Goal: Task Accomplishment & Management: Use online tool/utility

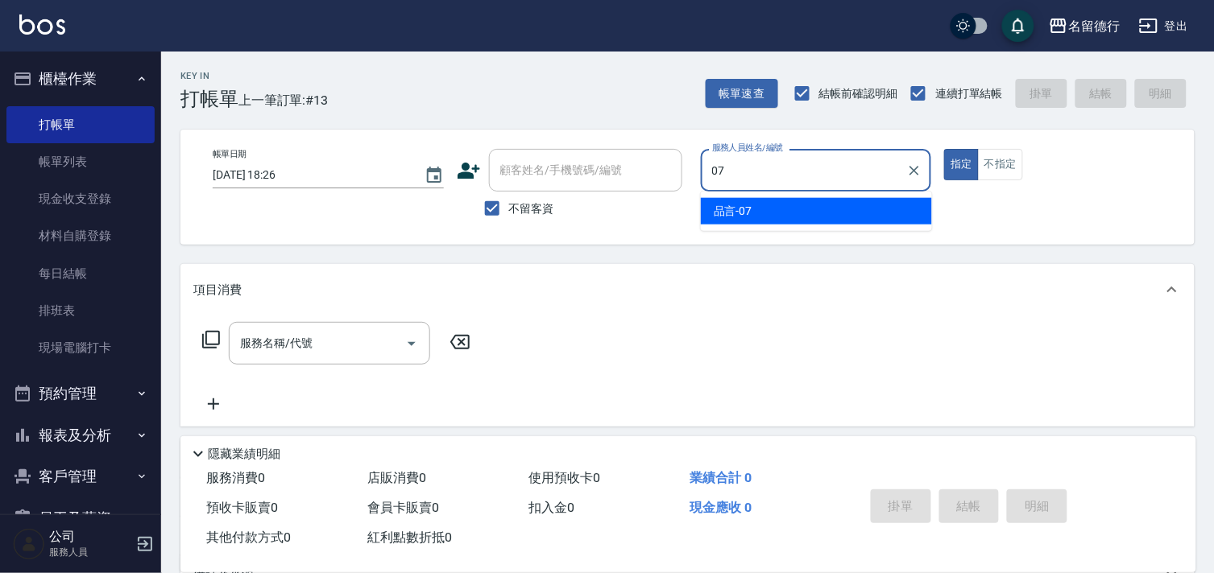
click at [874, 217] on div "品言 -07" at bounding box center [816, 211] width 231 height 27
click at [304, 362] on div "服務名稱/代號" at bounding box center [329, 343] width 201 height 43
type input "品言-07"
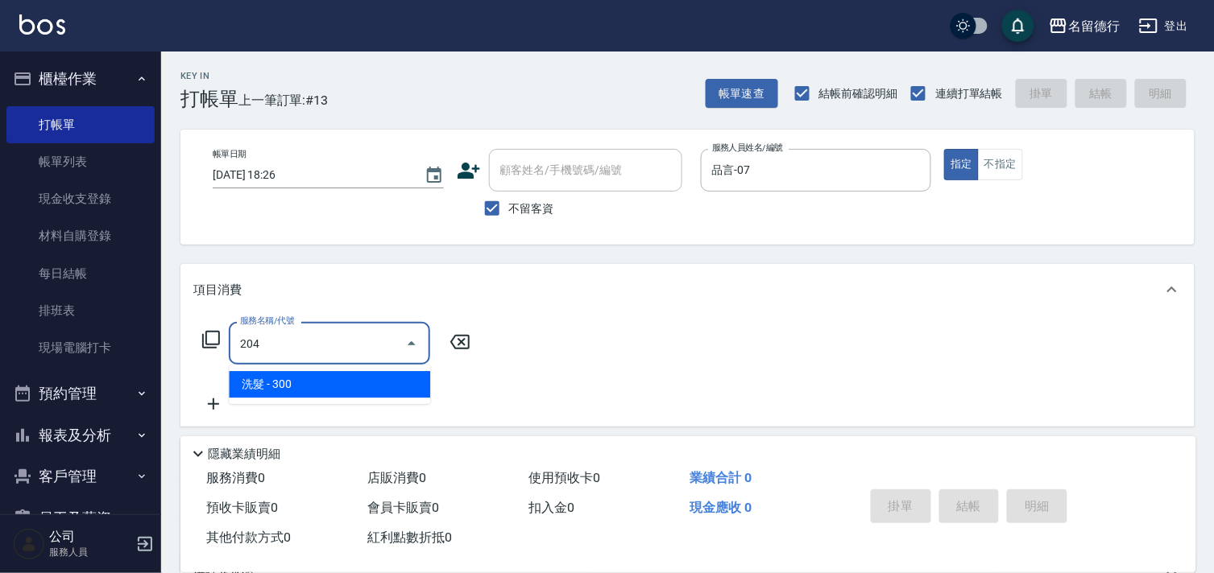
click at [331, 382] on span "洗髮 - 300" at bounding box center [329, 384] width 201 height 27
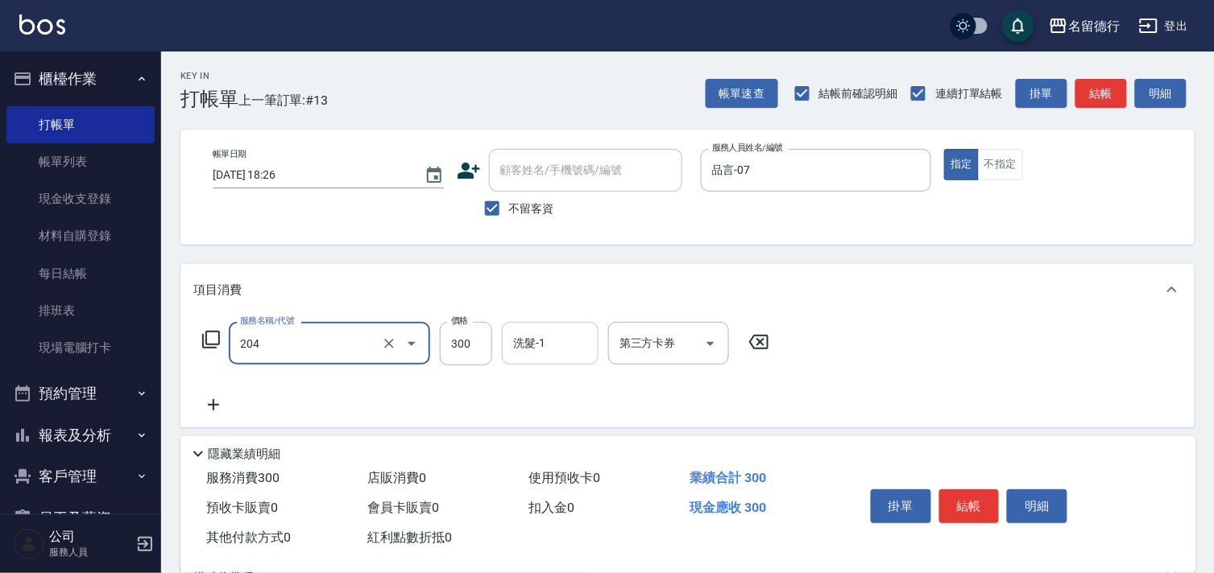
click at [532, 351] on input "洗髮-1" at bounding box center [550, 343] width 82 height 28
type input "洗髮(204)"
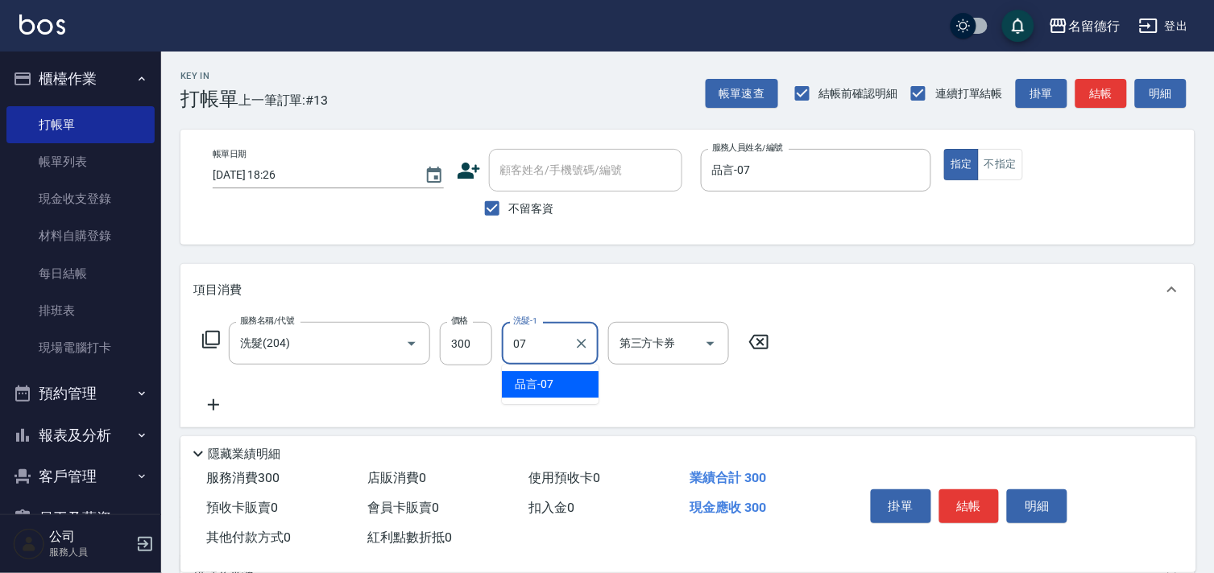
click at [525, 377] on span "品言 -07" at bounding box center [534, 384] width 39 height 17
type input "品言-07"
click at [218, 396] on icon at bounding box center [213, 404] width 40 height 19
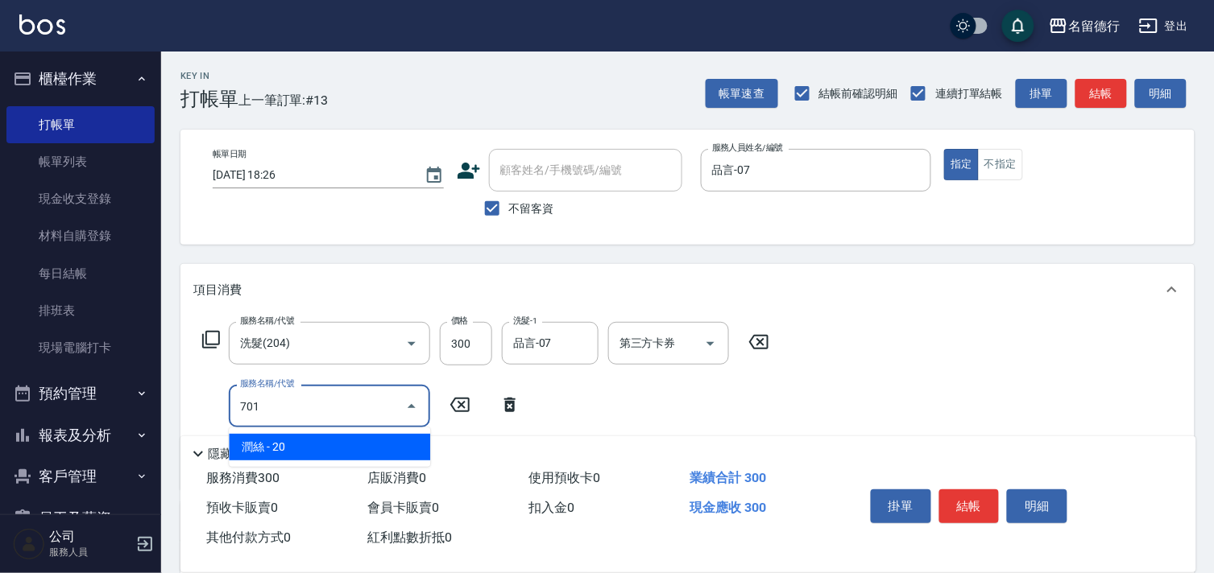
click at [299, 449] on span "潤絲 - 20" at bounding box center [329, 447] width 201 height 27
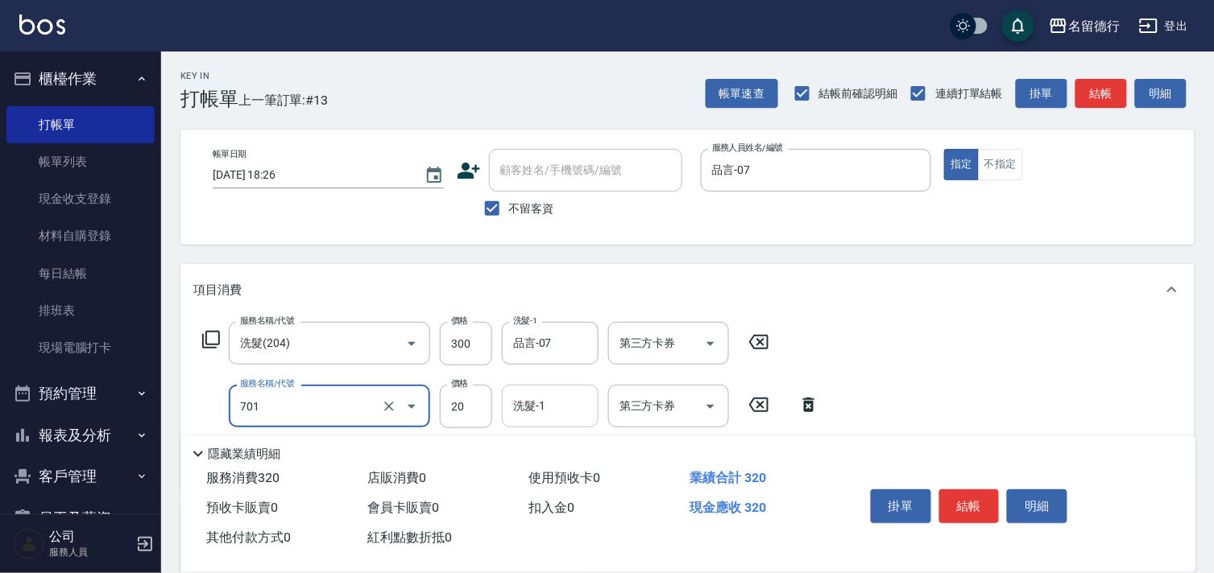
drag, startPoint x: 557, startPoint y: 395, endPoint x: 556, endPoint y: 408, distance: 12.2
click at [558, 395] on input "洗髮-1" at bounding box center [550, 406] width 82 height 28
type input "[PERSON_NAME](701)"
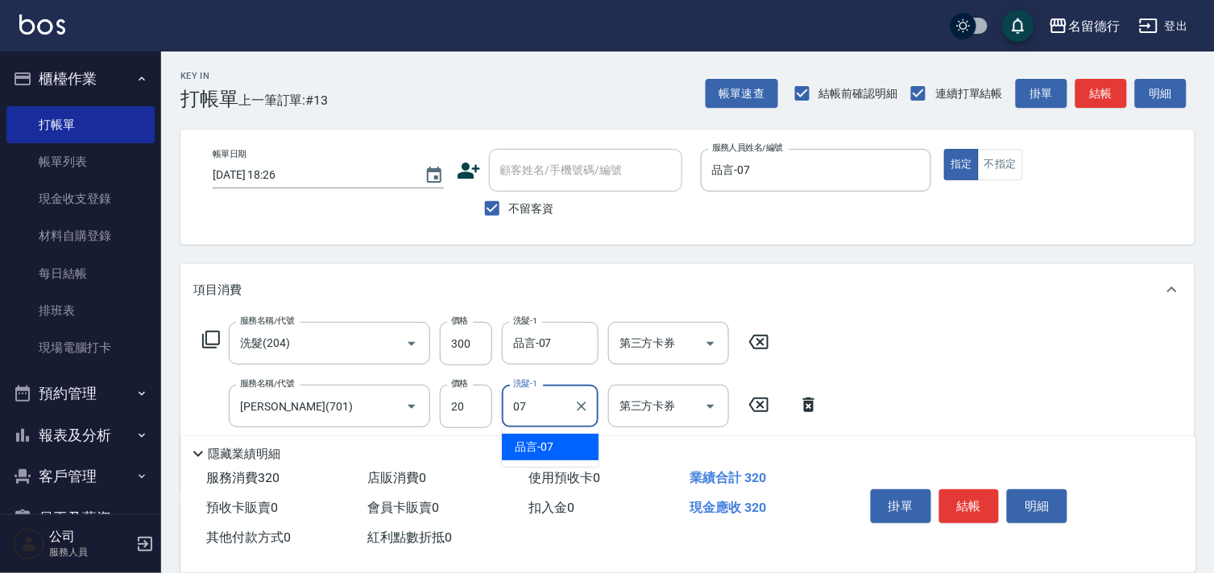
click at [552, 432] on ul "品言 -07" at bounding box center [550, 447] width 97 height 39
click at [558, 441] on div "品言 -07" at bounding box center [550, 447] width 97 height 27
type input "品言-07"
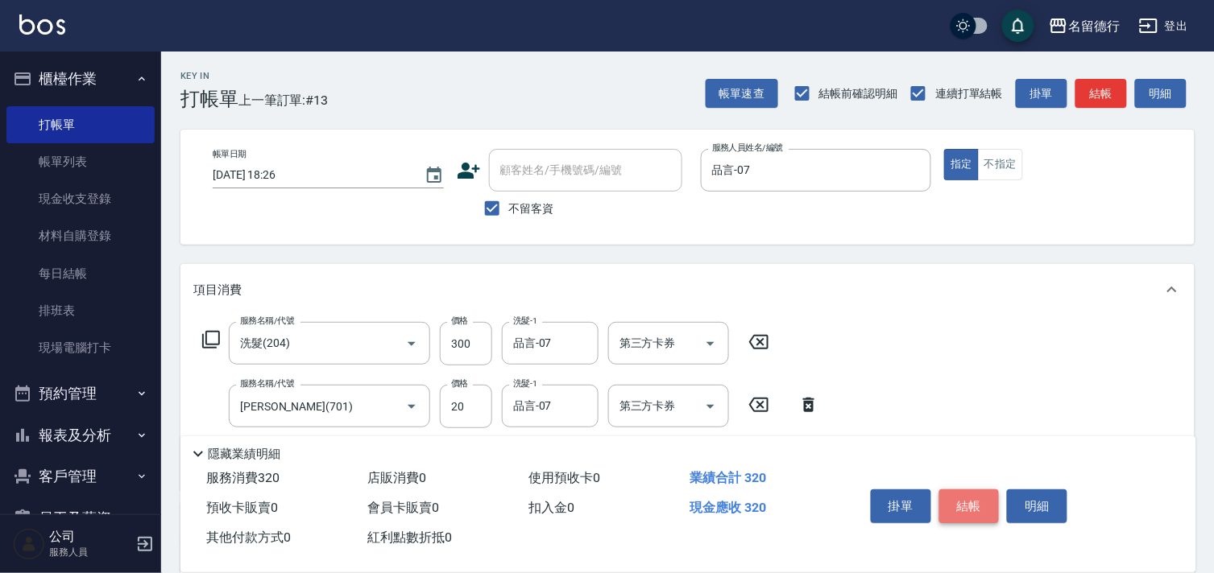
click at [955, 490] on button "結帳" at bounding box center [969, 507] width 60 height 34
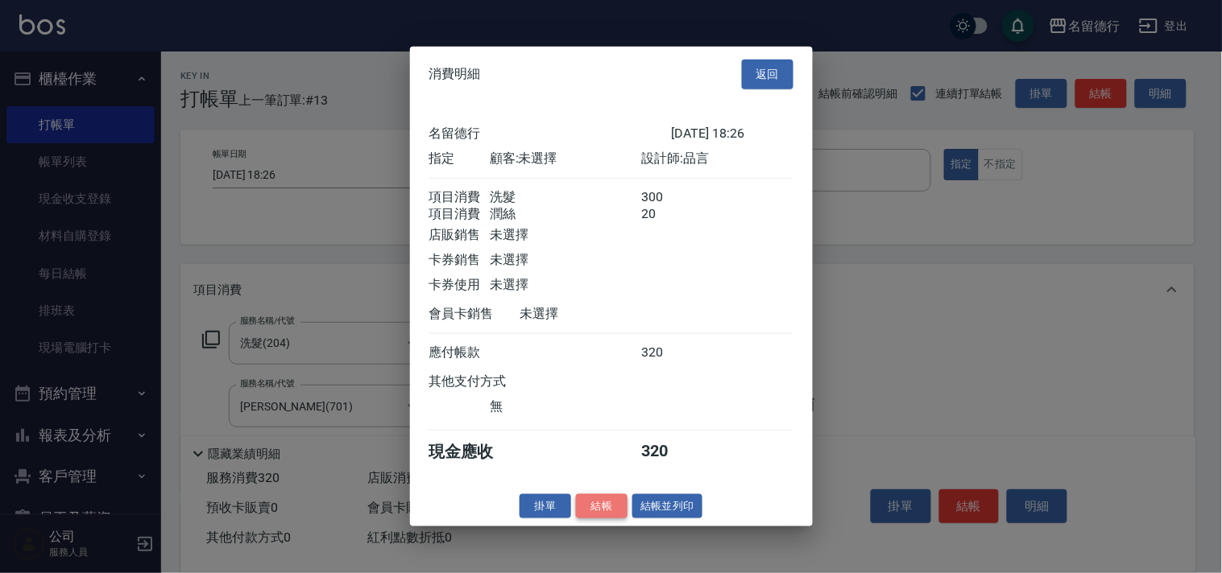
click at [607, 519] on button "結帳" at bounding box center [602, 506] width 52 height 25
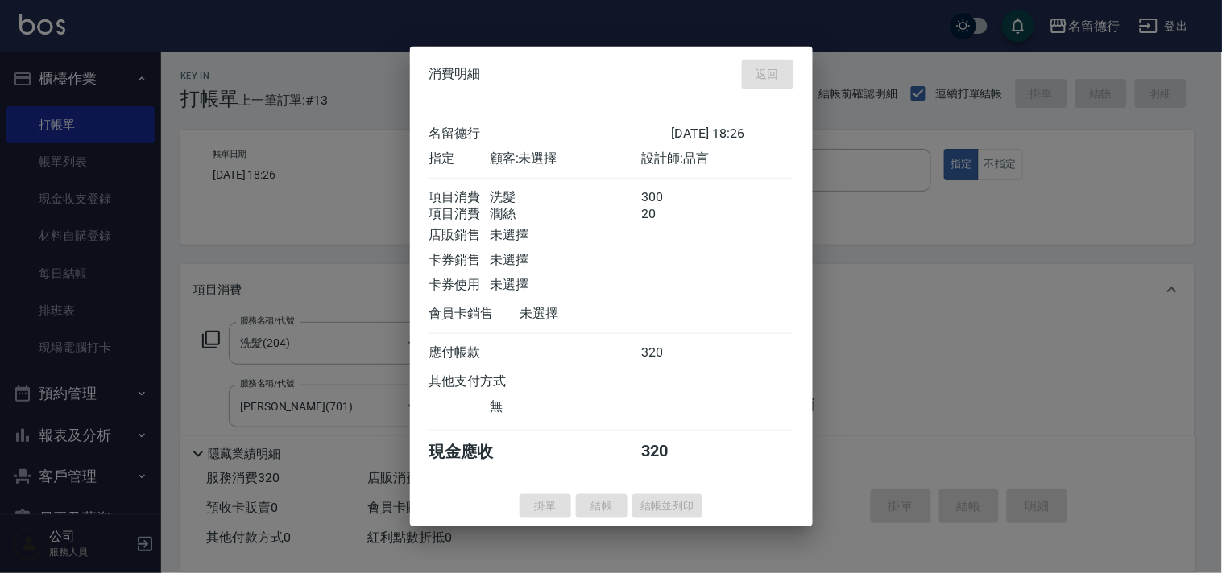
type input "[DATE] 19:31"
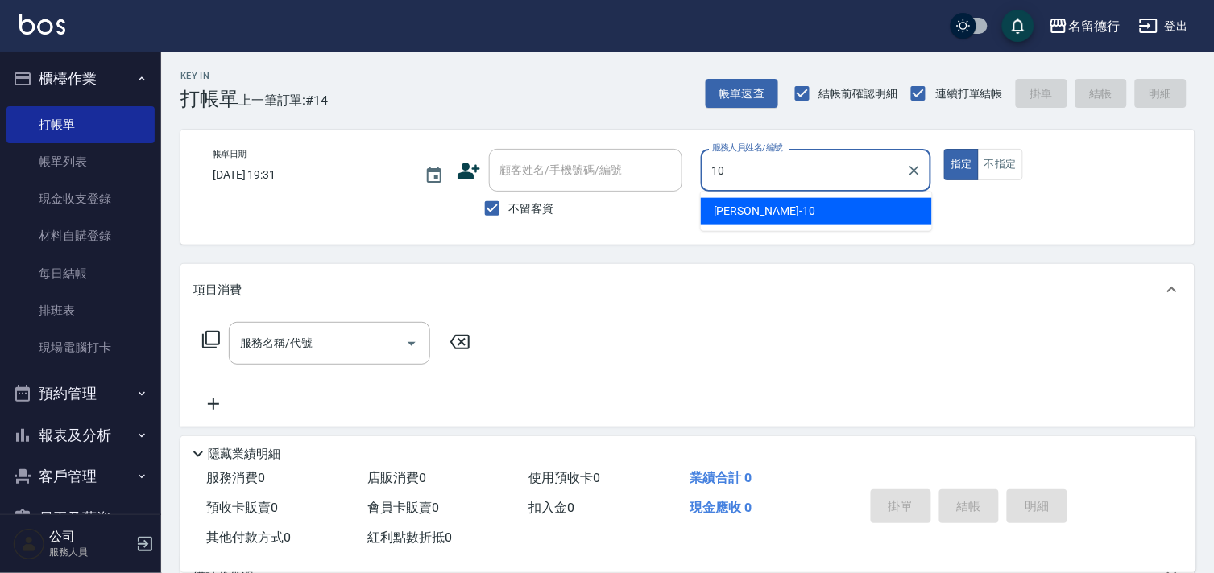
type input "[PERSON_NAME]-10"
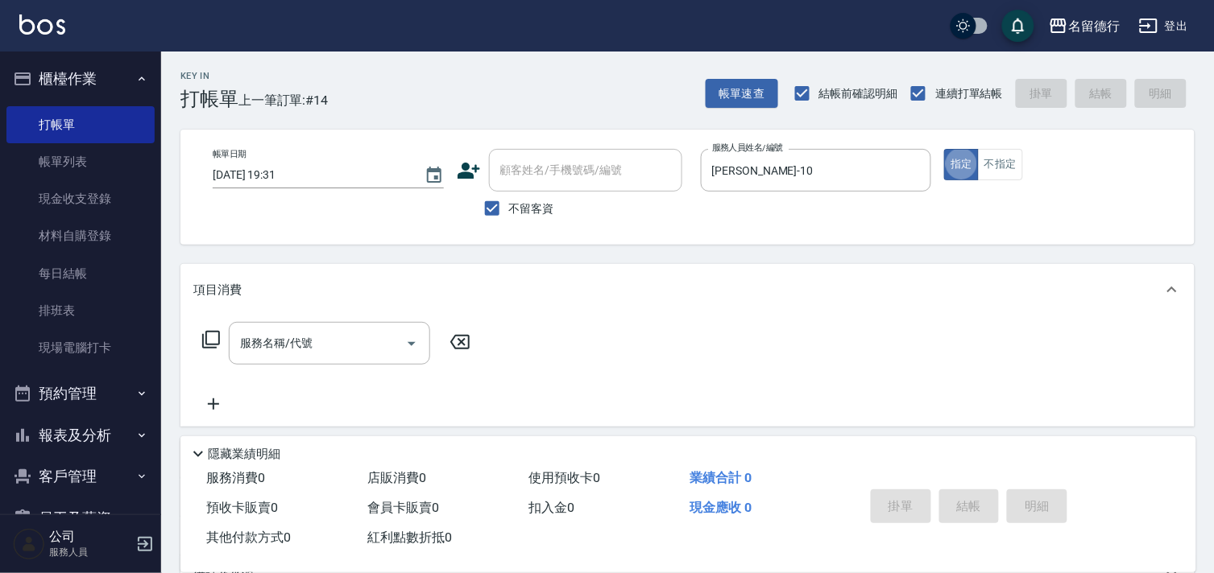
type button "true"
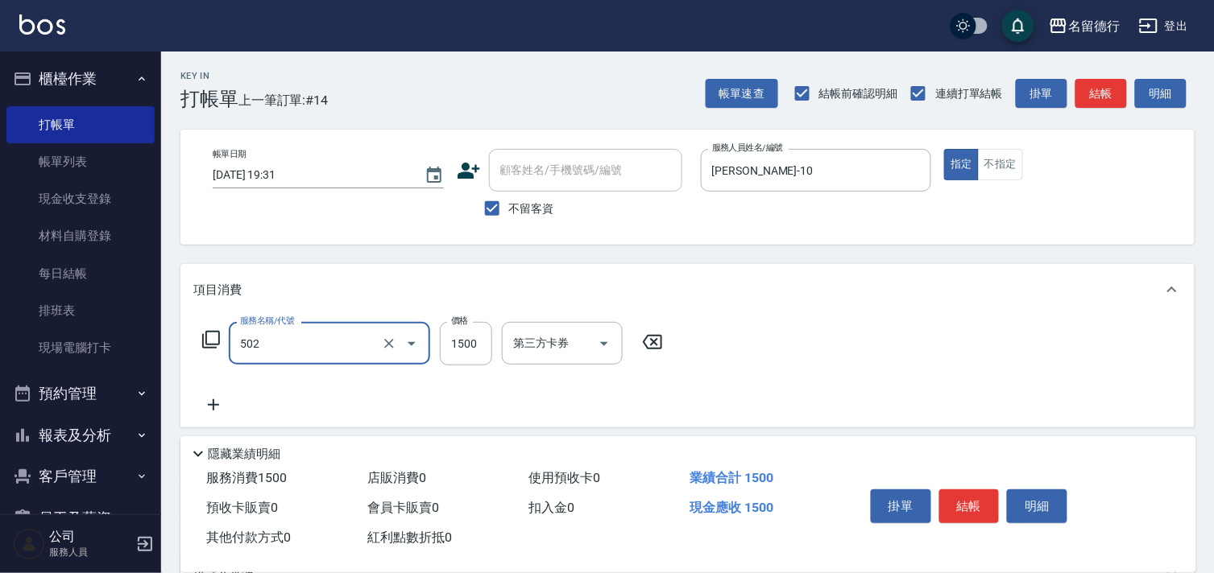
type input "染髮(502)"
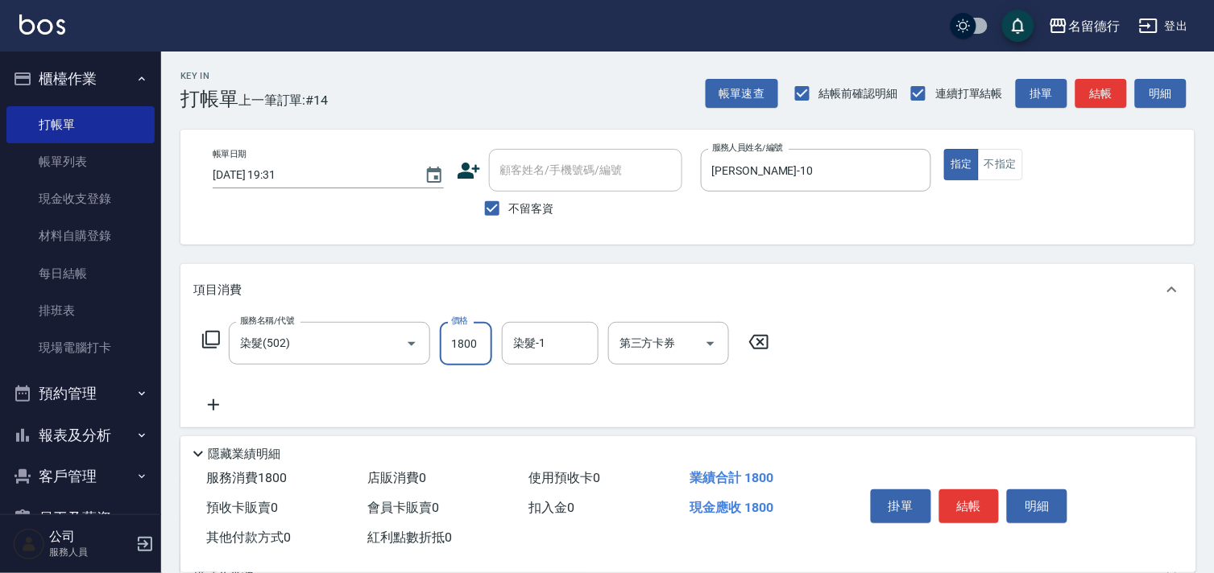
type input "1800"
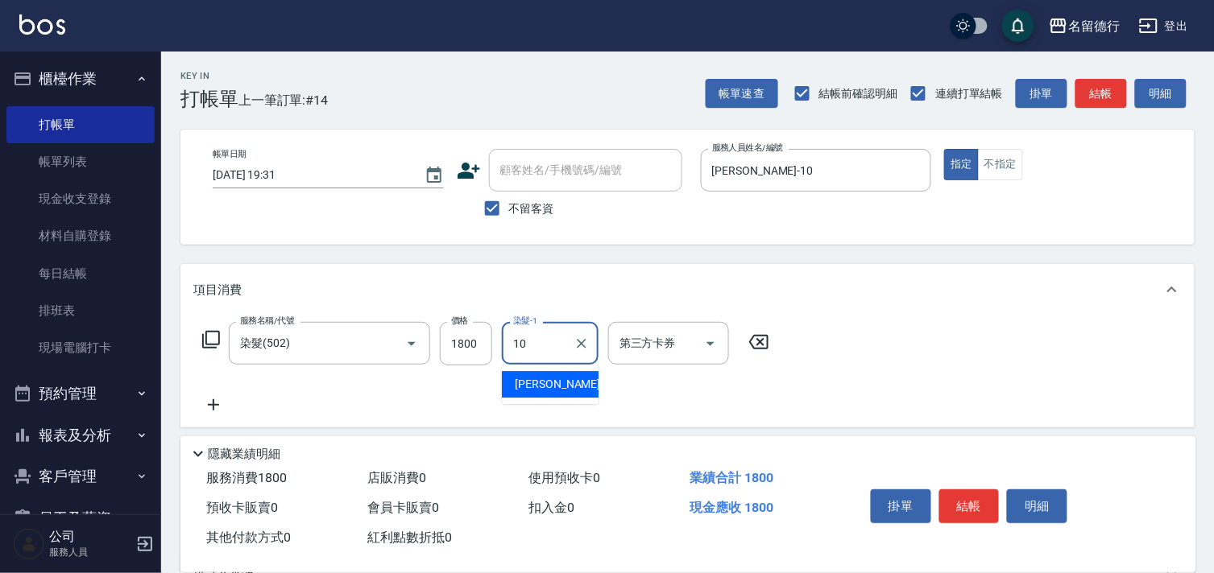
type input "[PERSON_NAME]-10"
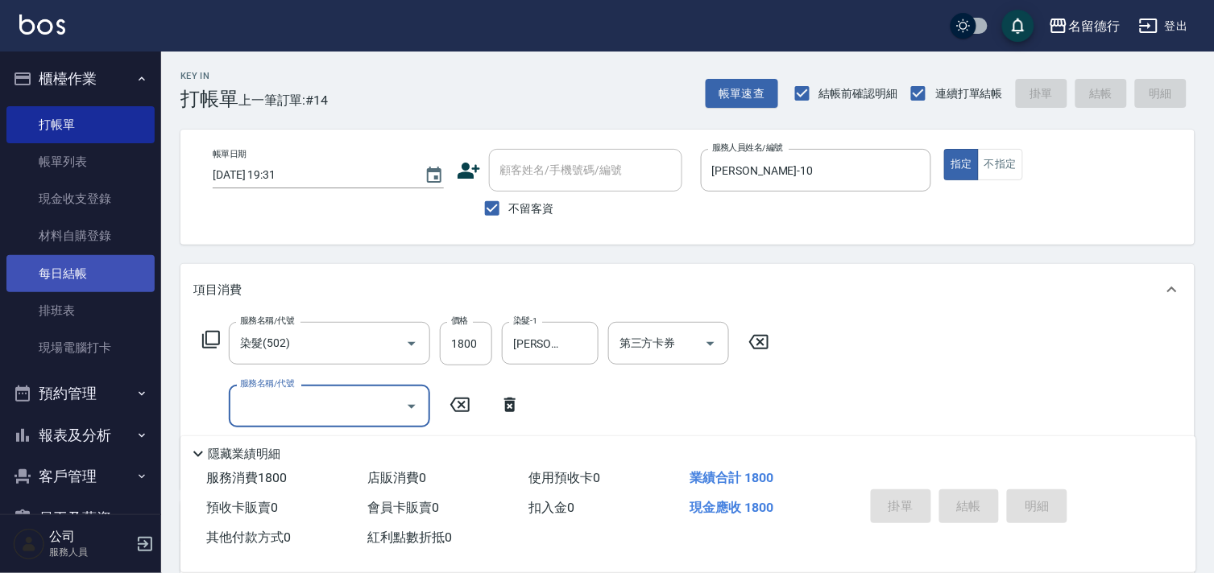
type input "[DATE] 19:40"
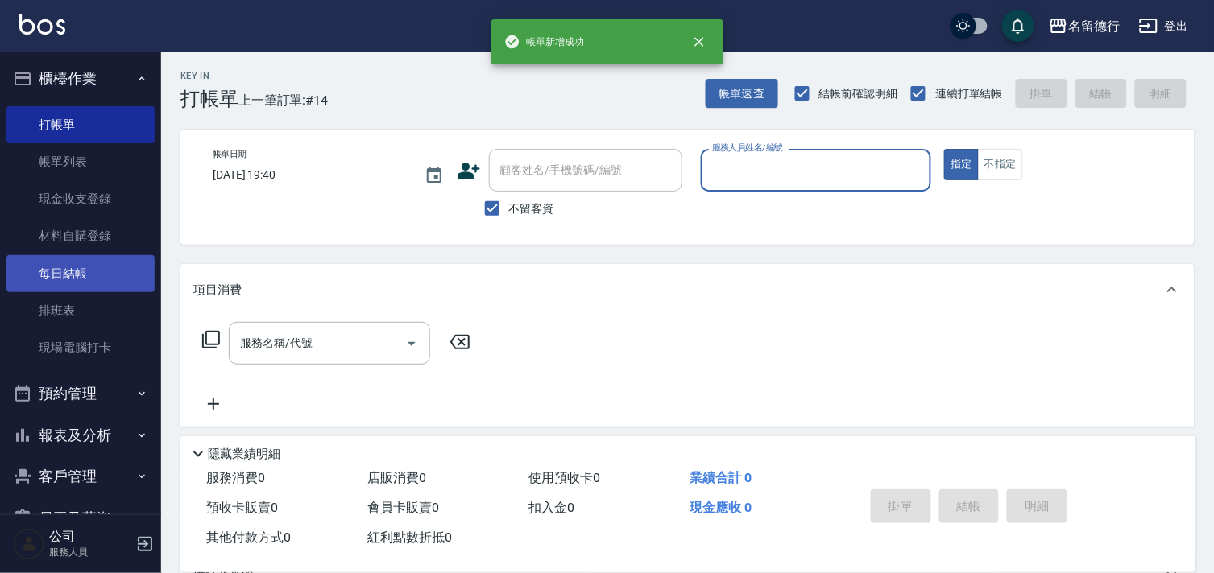
click at [56, 275] on link "每日結帳" at bounding box center [80, 273] width 148 height 37
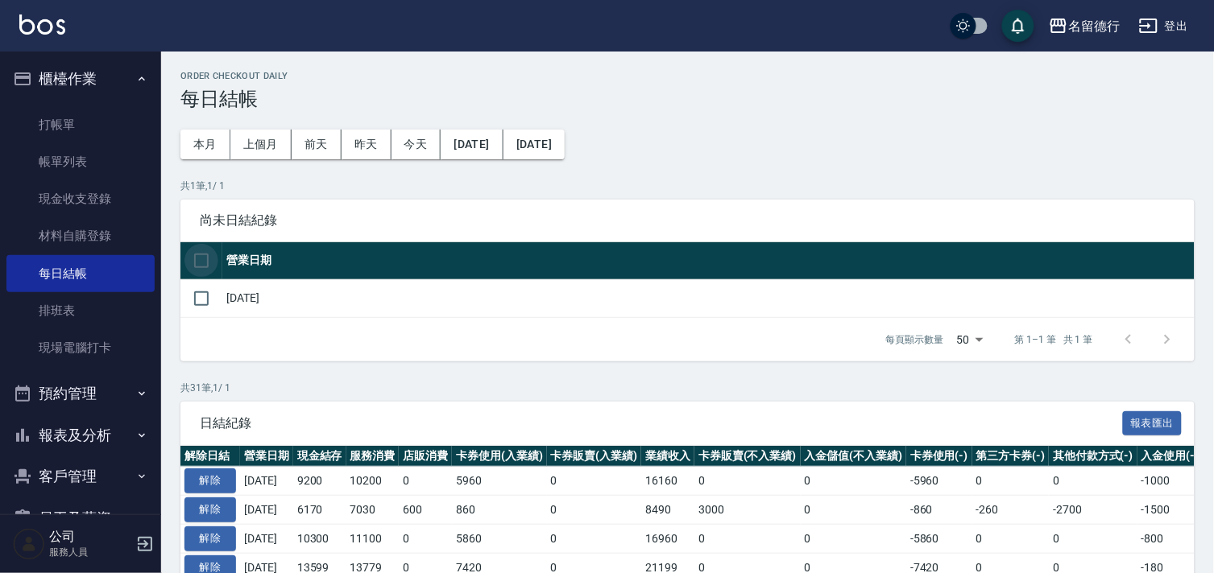
click at [211, 260] on input "checkbox" at bounding box center [201, 261] width 34 height 34
checkbox input "true"
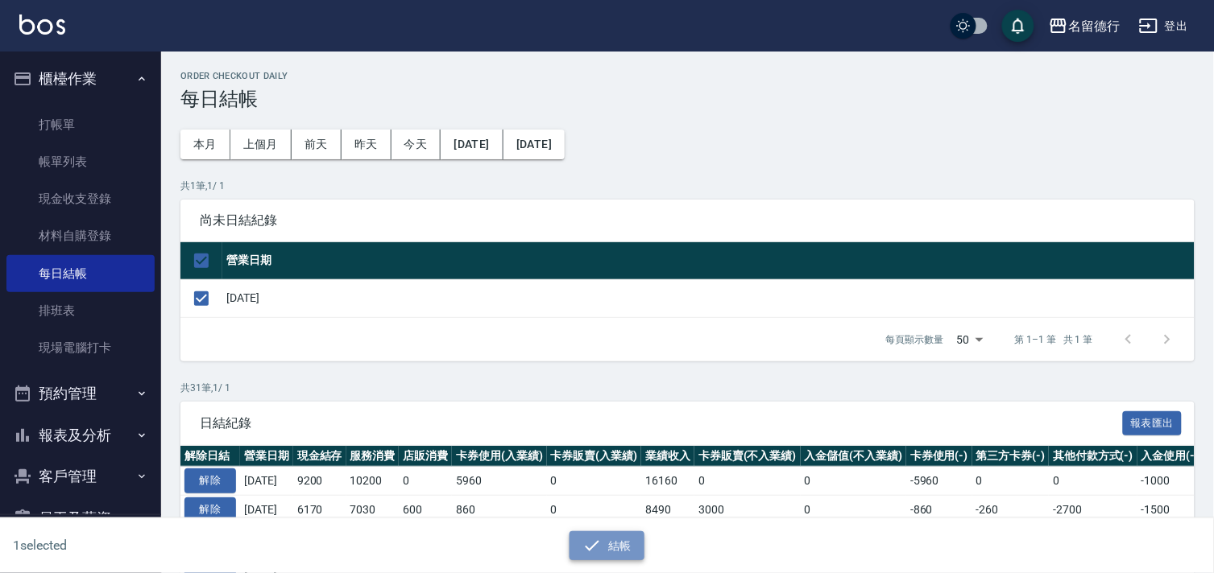
click at [597, 534] on button "結帳" at bounding box center [606, 547] width 75 height 30
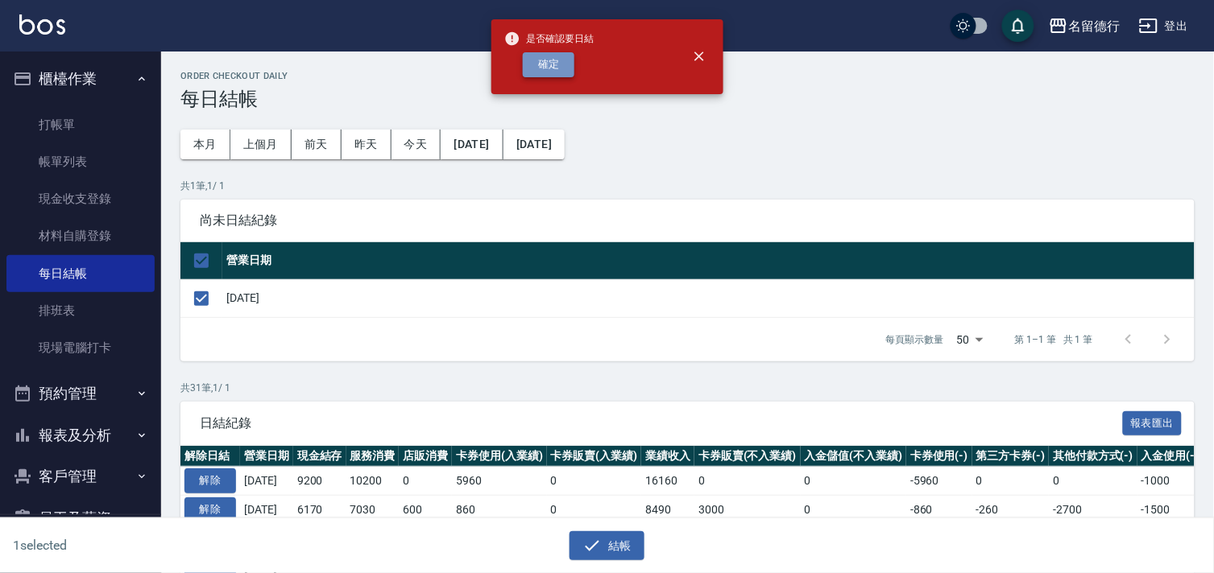
click at [548, 68] on button "確定" at bounding box center [549, 64] width 52 height 25
checkbox input "false"
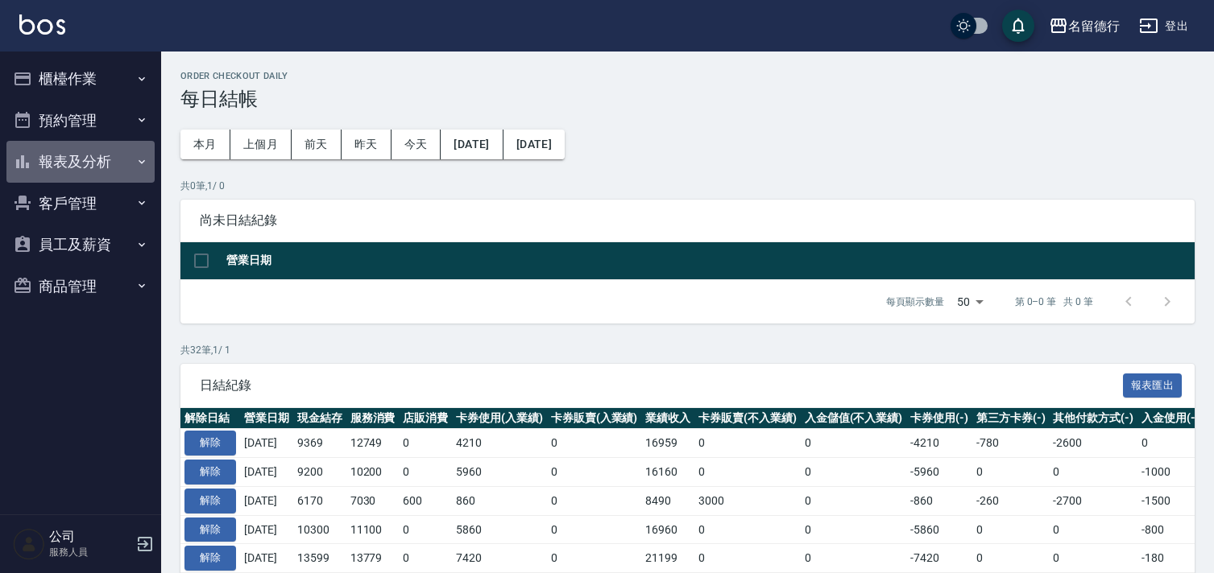
click at [55, 162] on button "報表及分析" at bounding box center [80, 162] width 148 height 42
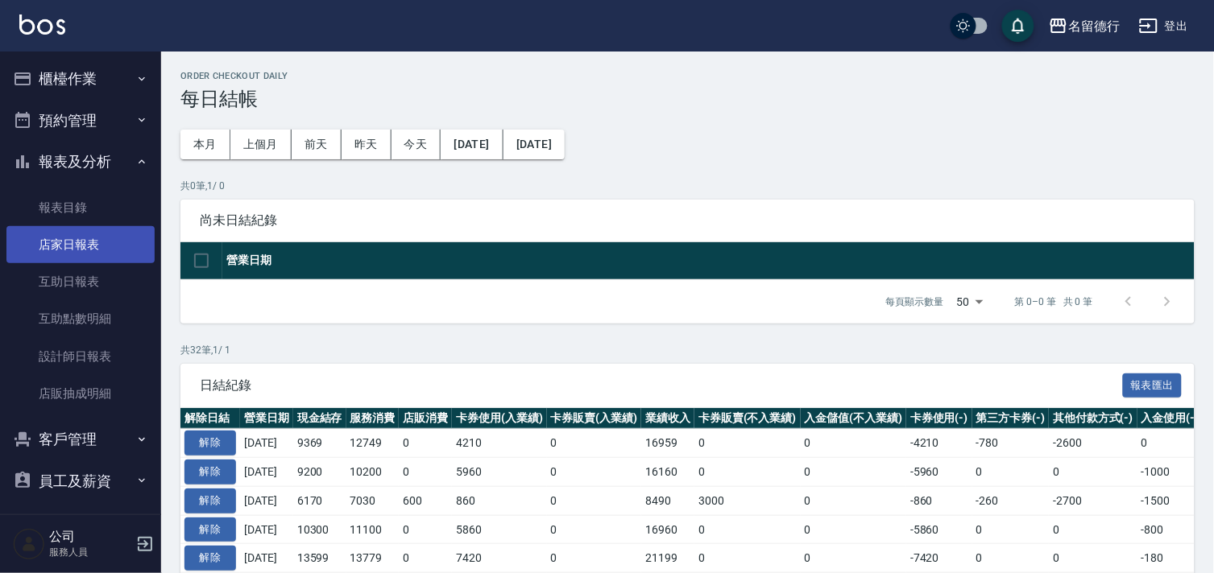
click at [64, 256] on link "店家日報表" at bounding box center [80, 244] width 148 height 37
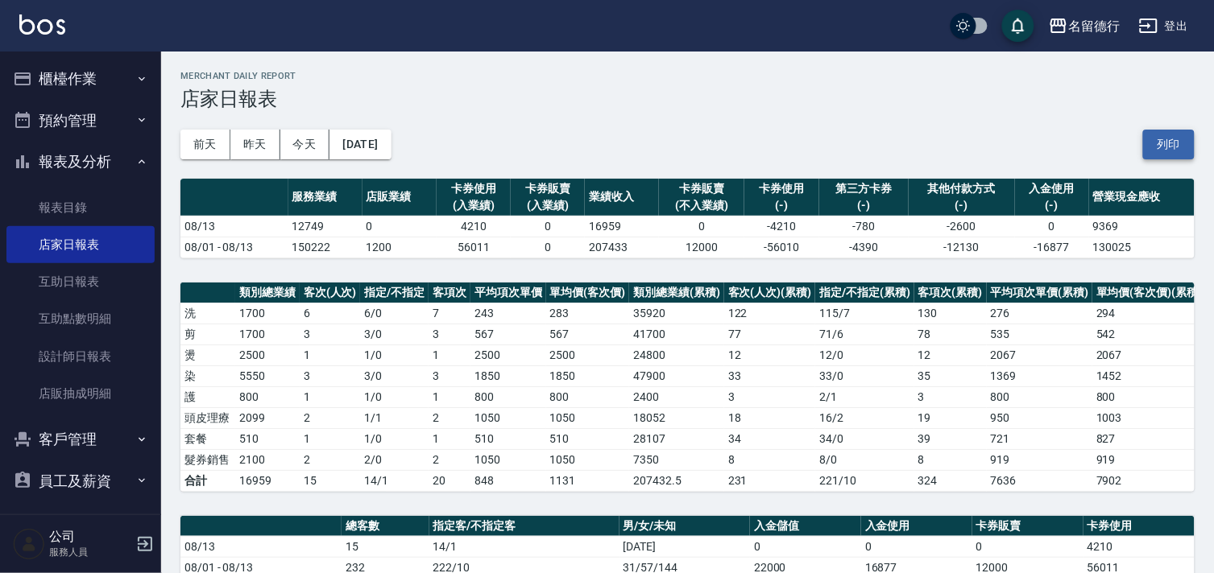
click at [1174, 142] on button "列印" at bounding box center [1169, 145] width 52 height 30
click at [52, 353] on link "設計師日報表" at bounding box center [80, 356] width 148 height 37
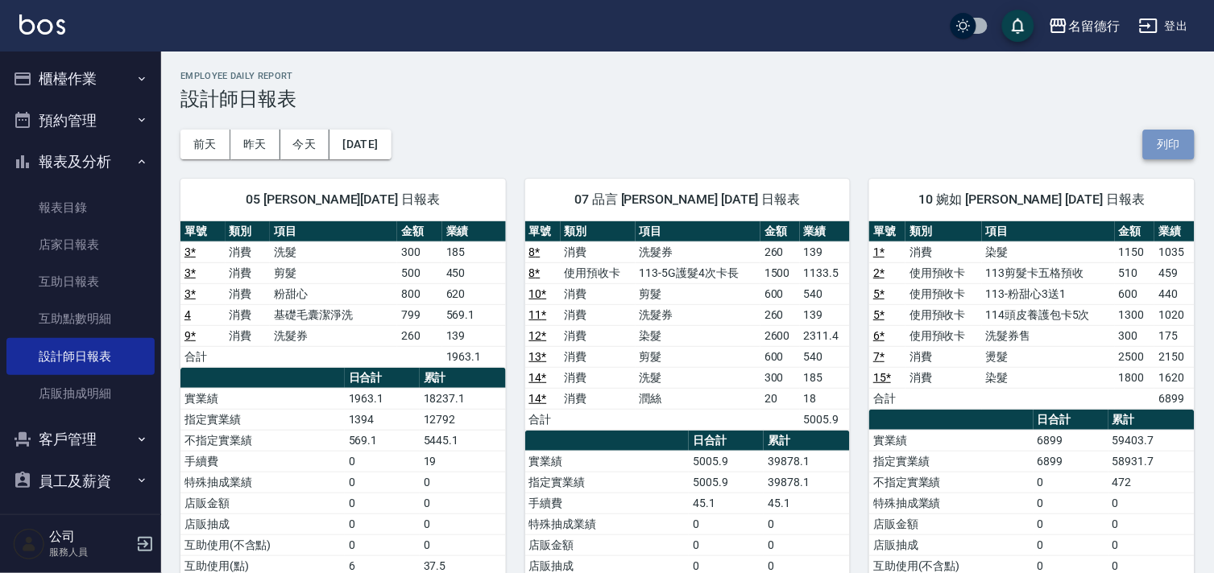
click at [1178, 146] on button "列印" at bounding box center [1169, 145] width 52 height 30
click at [71, 84] on button "櫃檯作業" at bounding box center [80, 79] width 148 height 42
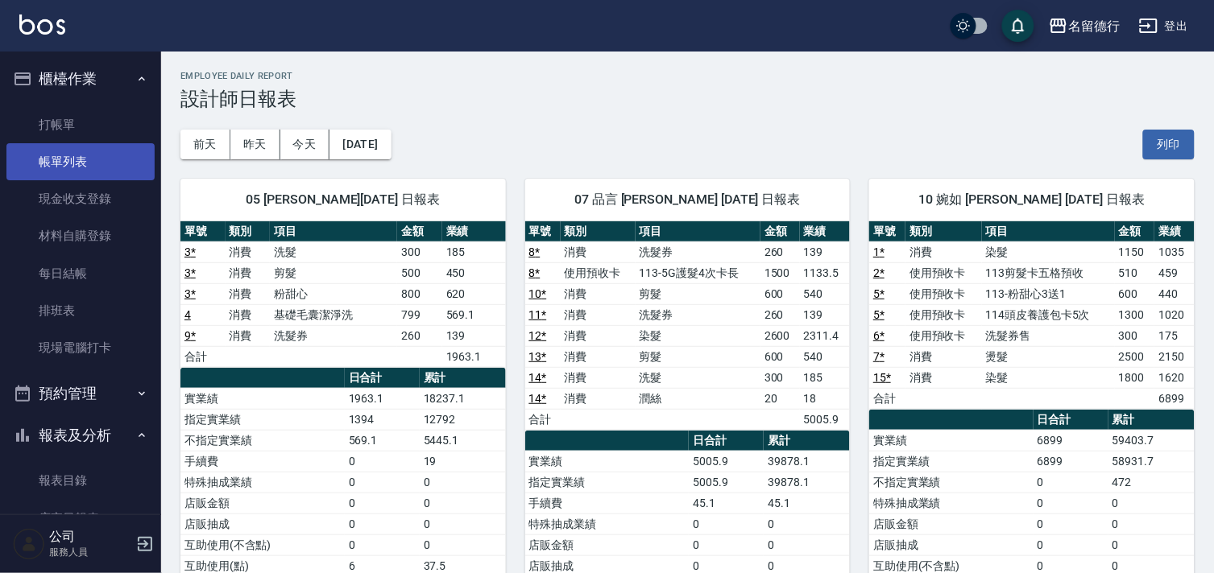
click at [71, 163] on link "帳單列表" at bounding box center [80, 161] width 148 height 37
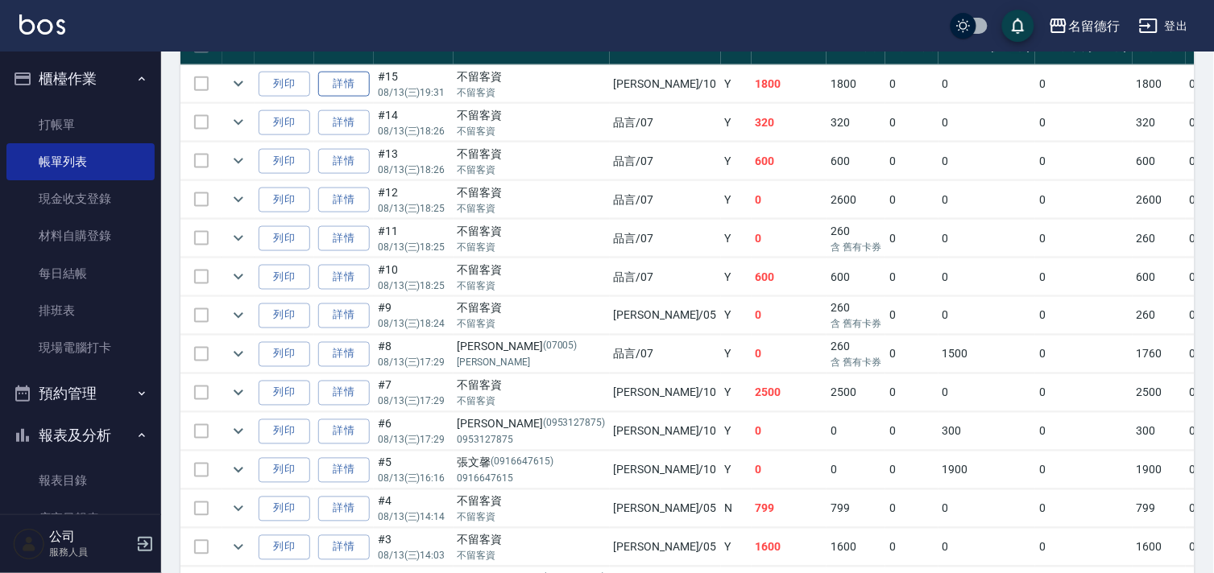
scroll to position [441, 0]
